Goal: Task Accomplishment & Management: Manage account settings

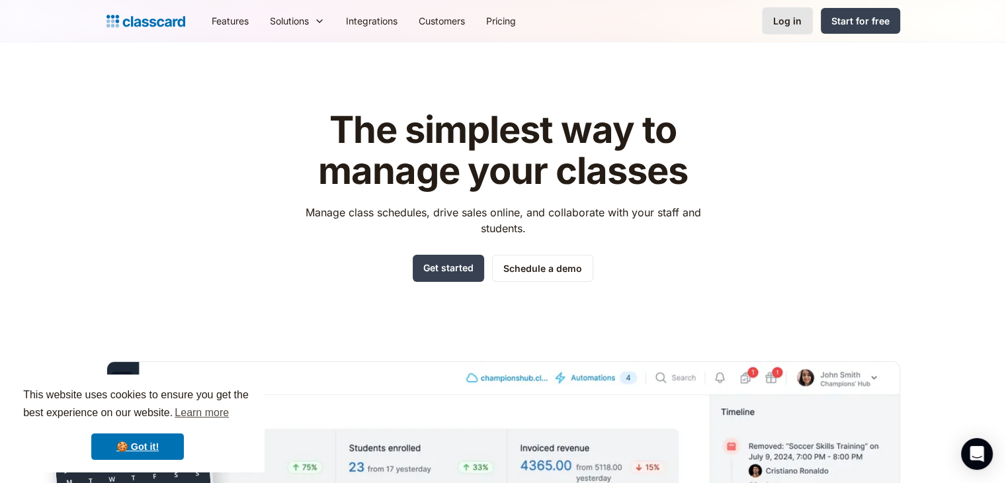
click at [791, 31] on link "Log in" at bounding box center [787, 20] width 51 height 27
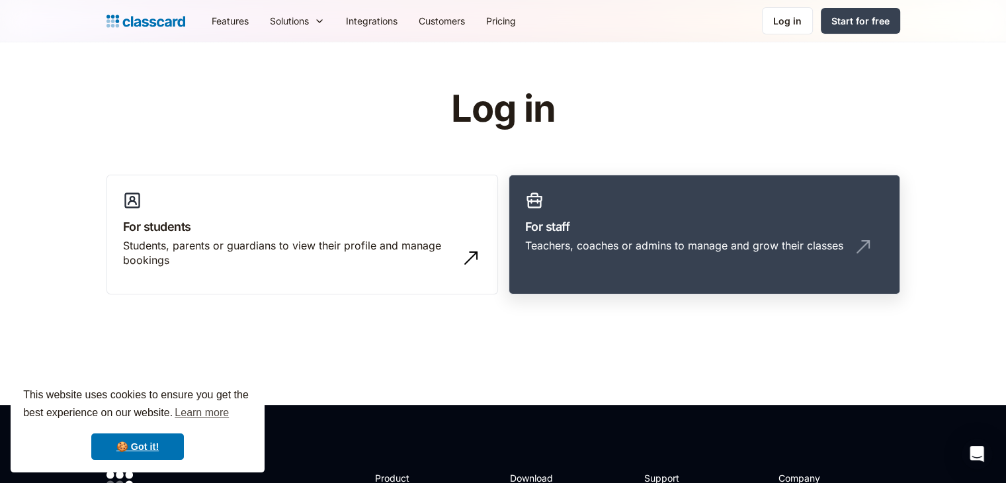
click at [722, 181] on link "For staff Teachers, coaches or admins to manage and grow their classes" at bounding box center [705, 235] width 392 height 120
